Goal: Task Accomplishment & Management: Use online tool/utility

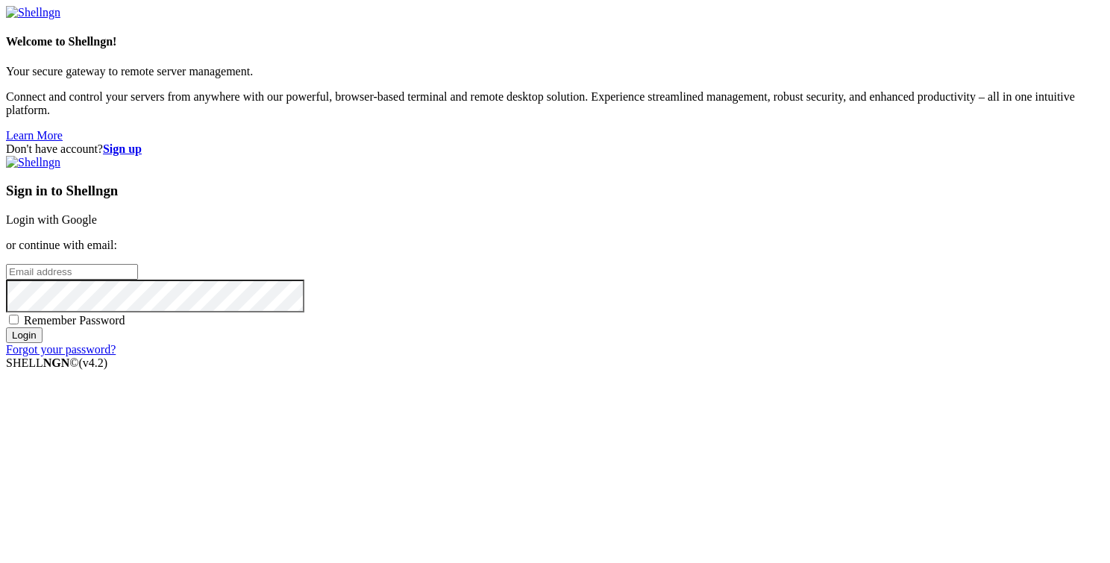
click at [138, 268] on input "email" at bounding box center [72, 272] width 132 height 16
type input "Jossith#2"
type input "[PERSON_NAME][EMAIL_ADDRESS][DOMAIN_NAME]"
click at [43, 343] on input "Login" at bounding box center [24, 336] width 37 height 16
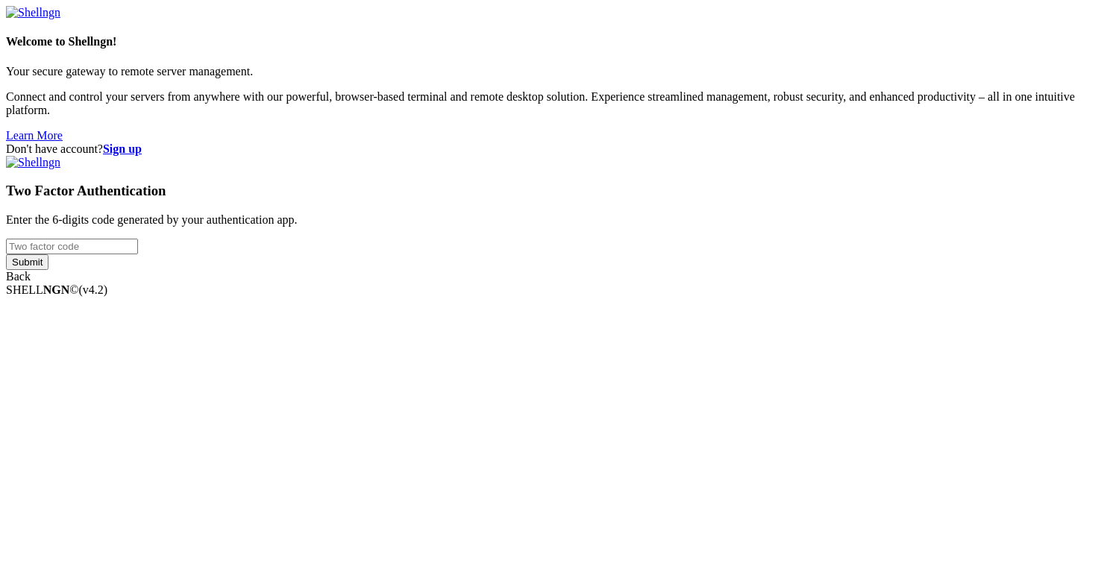
click at [138, 254] on input "number" at bounding box center [72, 247] width 132 height 16
type input "260297"
click at [48, 270] on input "Submit" at bounding box center [27, 262] width 43 height 16
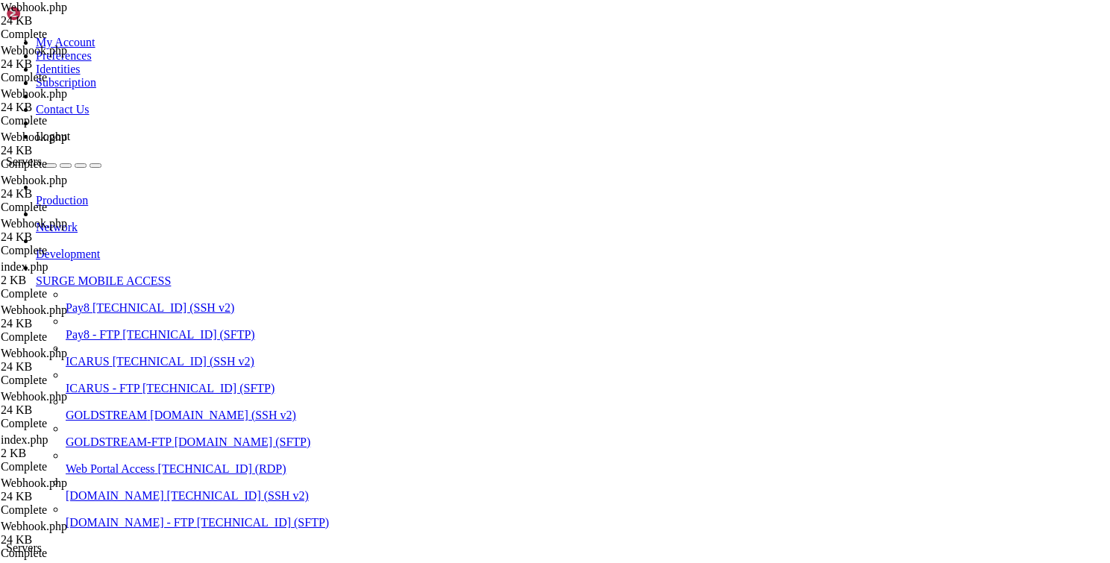
type input "/root"
click at [109, 475] on span "Web Portal Access" at bounding box center [111, 469] width 90 height 13
click at [110, 475] on span "Web Portal Access" at bounding box center [111, 469] width 90 height 13
click at [158, 463] on span "[TECHNICAL_ID] (RDP)" at bounding box center [222, 469] width 128 height 13
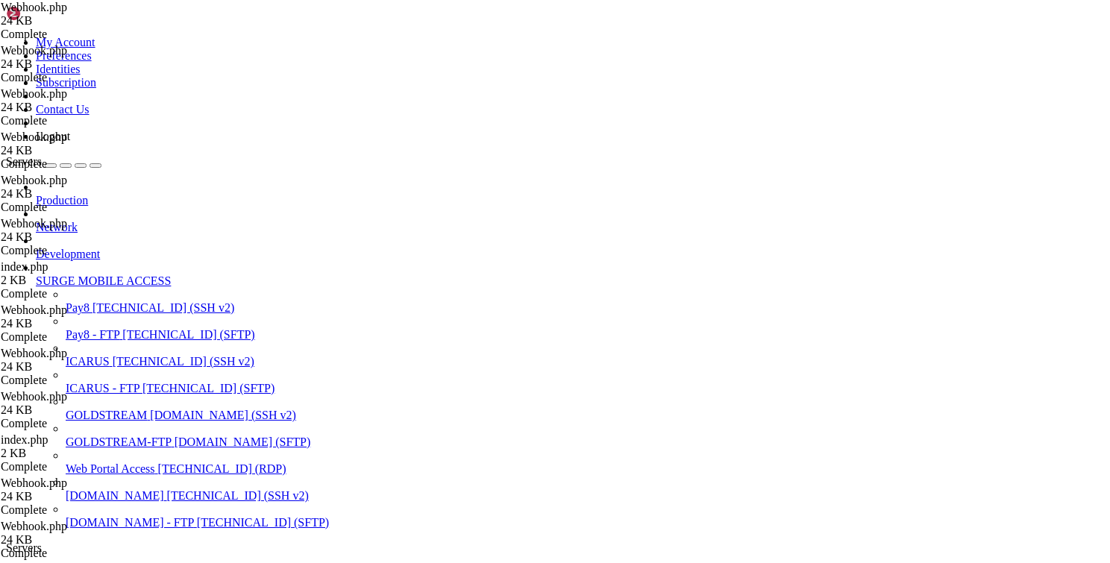
click at [158, 463] on span "[TECHNICAL_ID] (RDP)" at bounding box center [222, 469] width 128 height 13
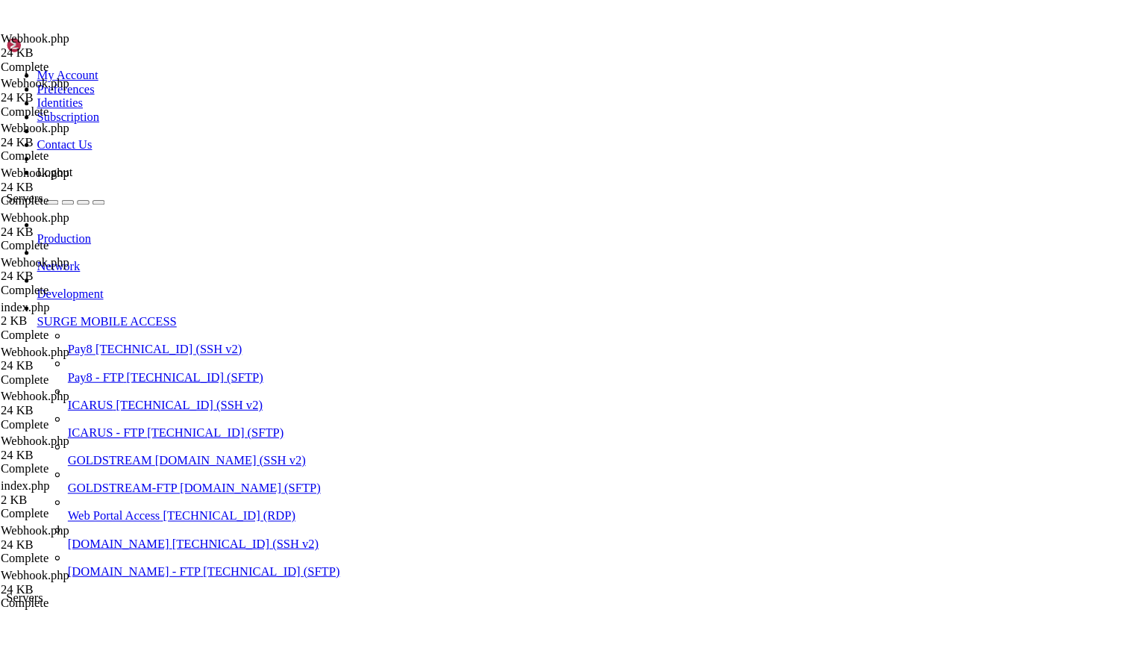
scroll to position [0, 0]
